Goal: Task Accomplishment & Management: Complete application form

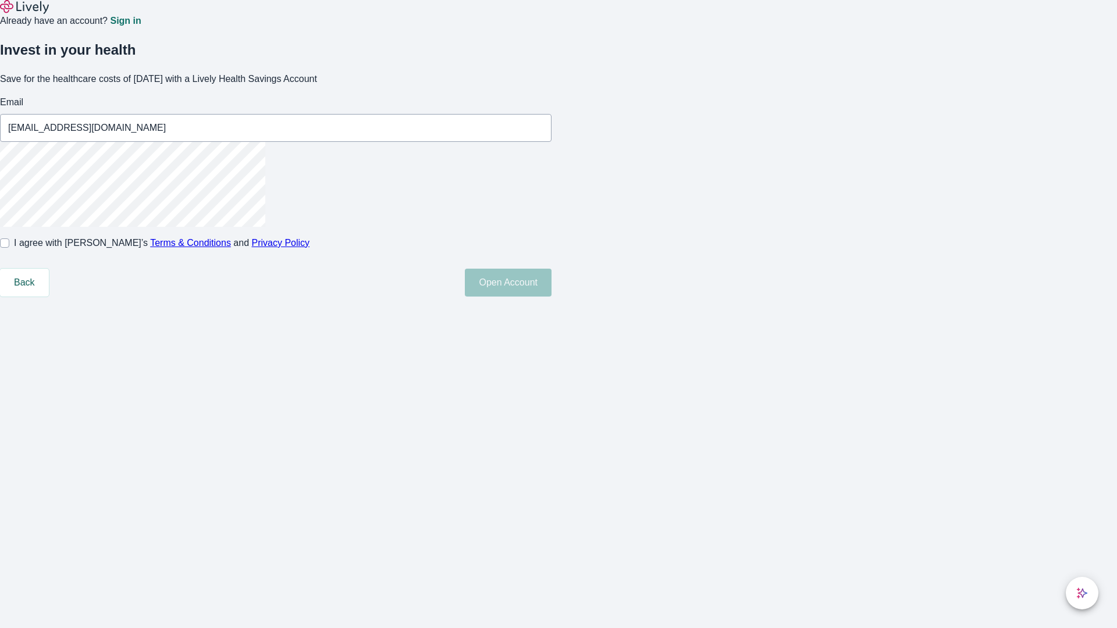
click at [9, 248] on input "I agree with Lively’s Terms & Conditions and Privacy Policy" at bounding box center [4, 243] width 9 height 9
checkbox input "true"
click at [551, 297] on button "Open Account" at bounding box center [508, 283] width 87 height 28
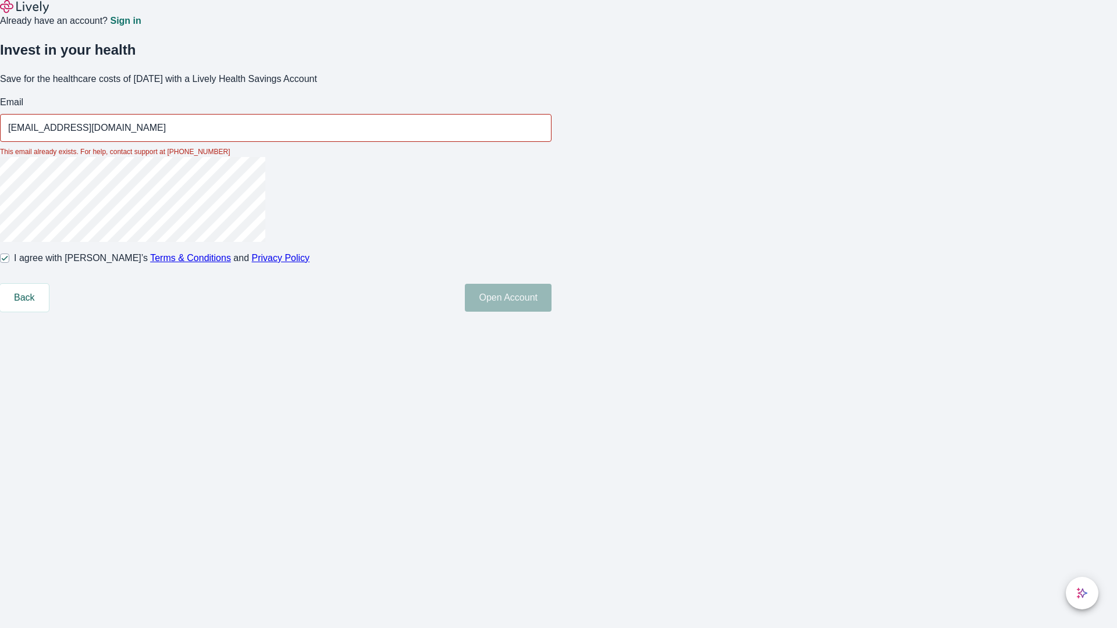
type input "[EMAIL_ADDRESS][DOMAIN_NAME]"
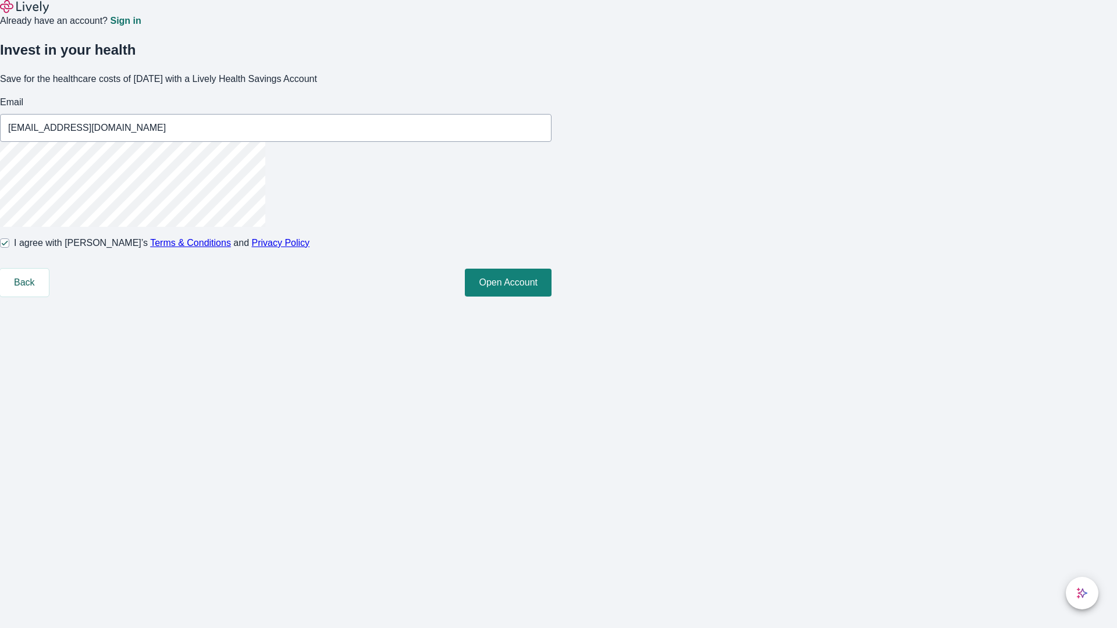
click at [9, 248] on input "I agree with Lively’s Terms & Conditions and Privacy Policy" at bounding box center [4, 243] width 9 height 9
checkbox input "false"
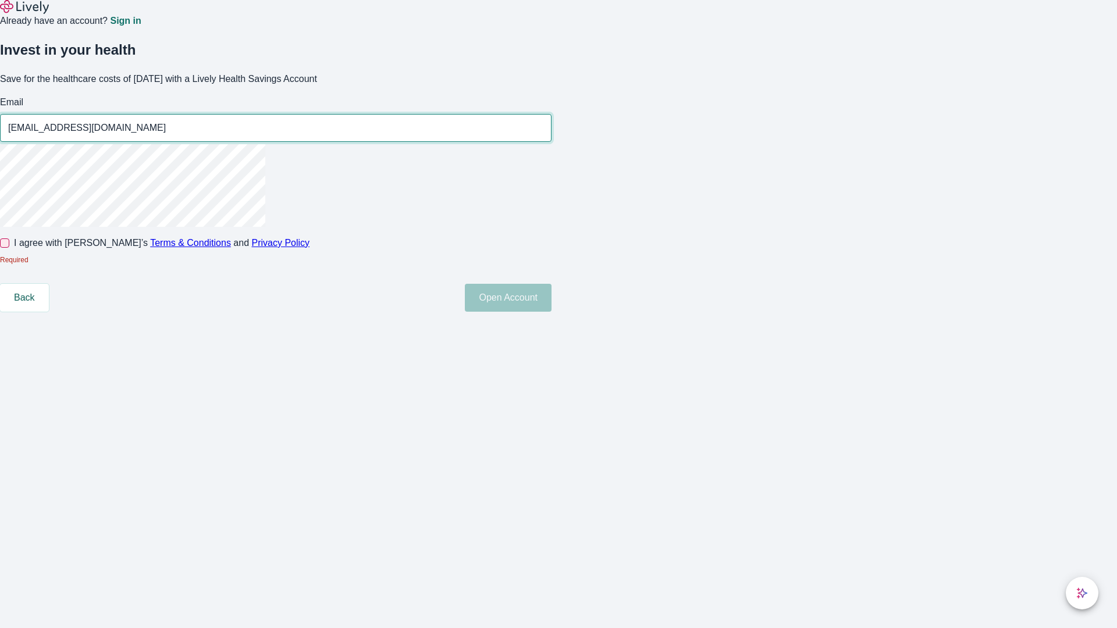
type input "[EMAIL_ADDRESS][DOMAIN_NAME]"
click at [9, 248] on input "I agree with Lively’s Terms & Conditions and Privacy Policy" at bounding box center [4, 243] width 9 height 9
checkbox input "true"
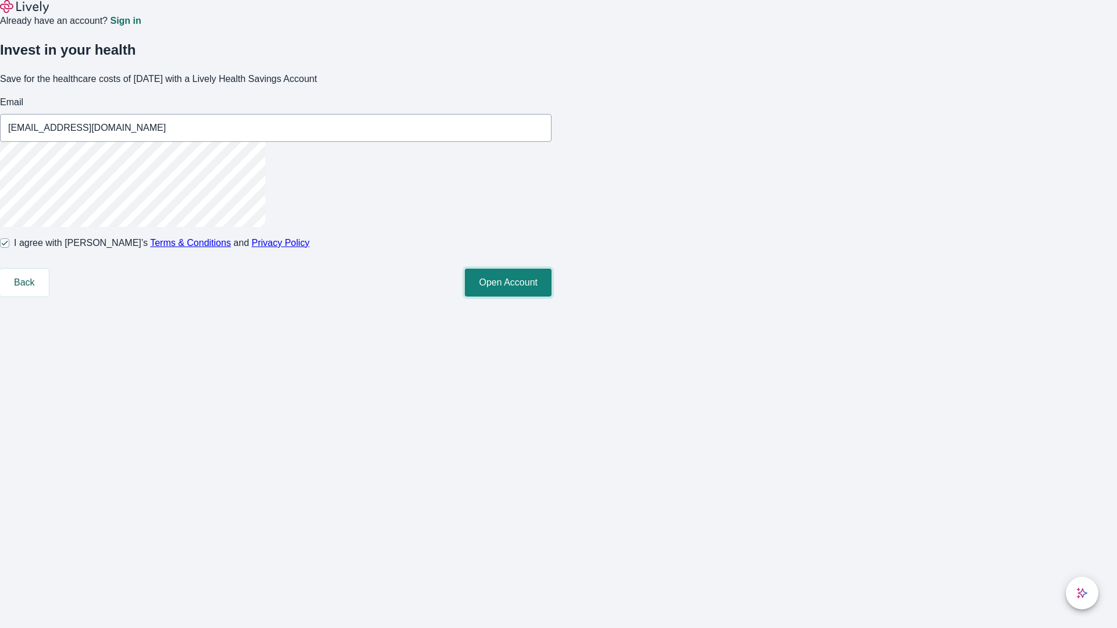
click at [551, 297] on button "Open Account" at bounding box center [508, 283] width 87 height 28
